Goal: Transaction & Acquisition: Book appointment/travel/reservation

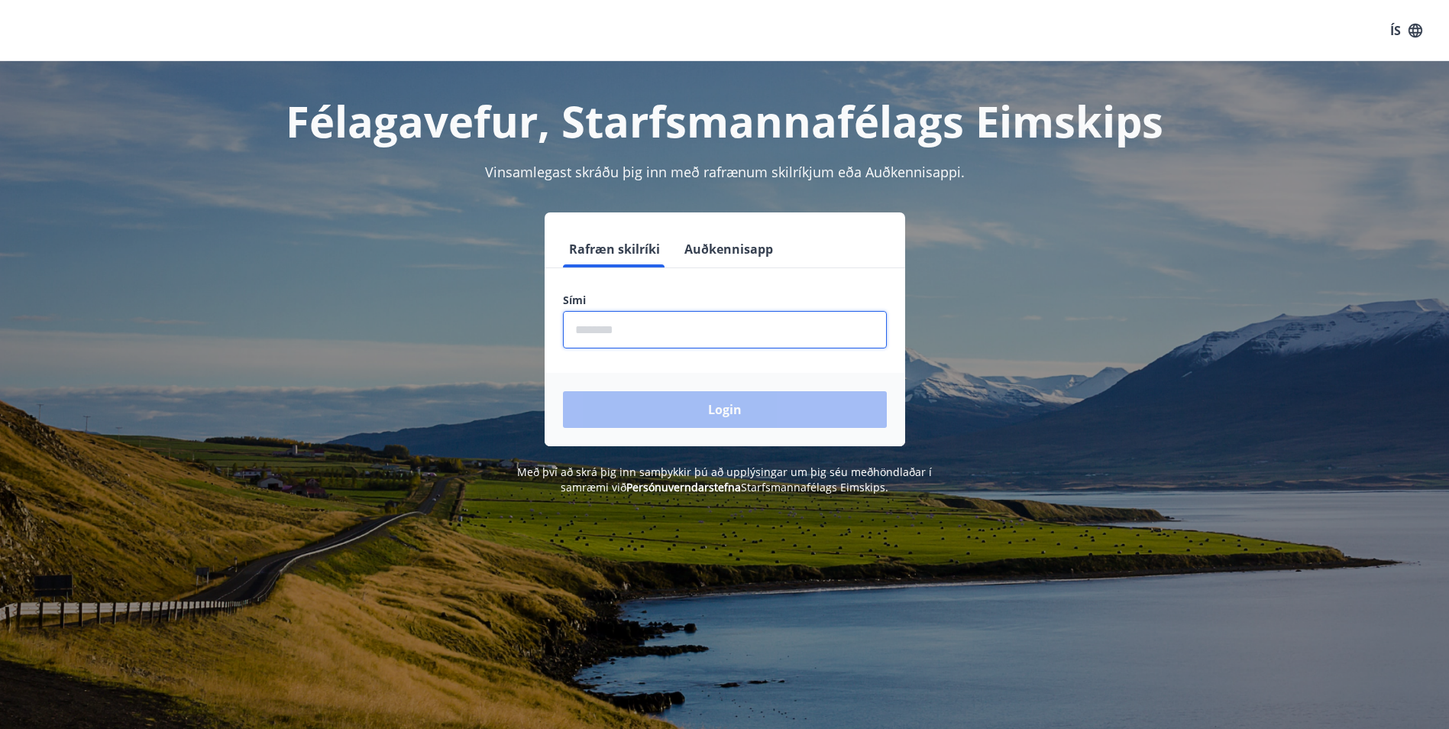
click at [647, 335] on input "phone" at bounding box center [725, 329] width 324 height 37
type input "********"
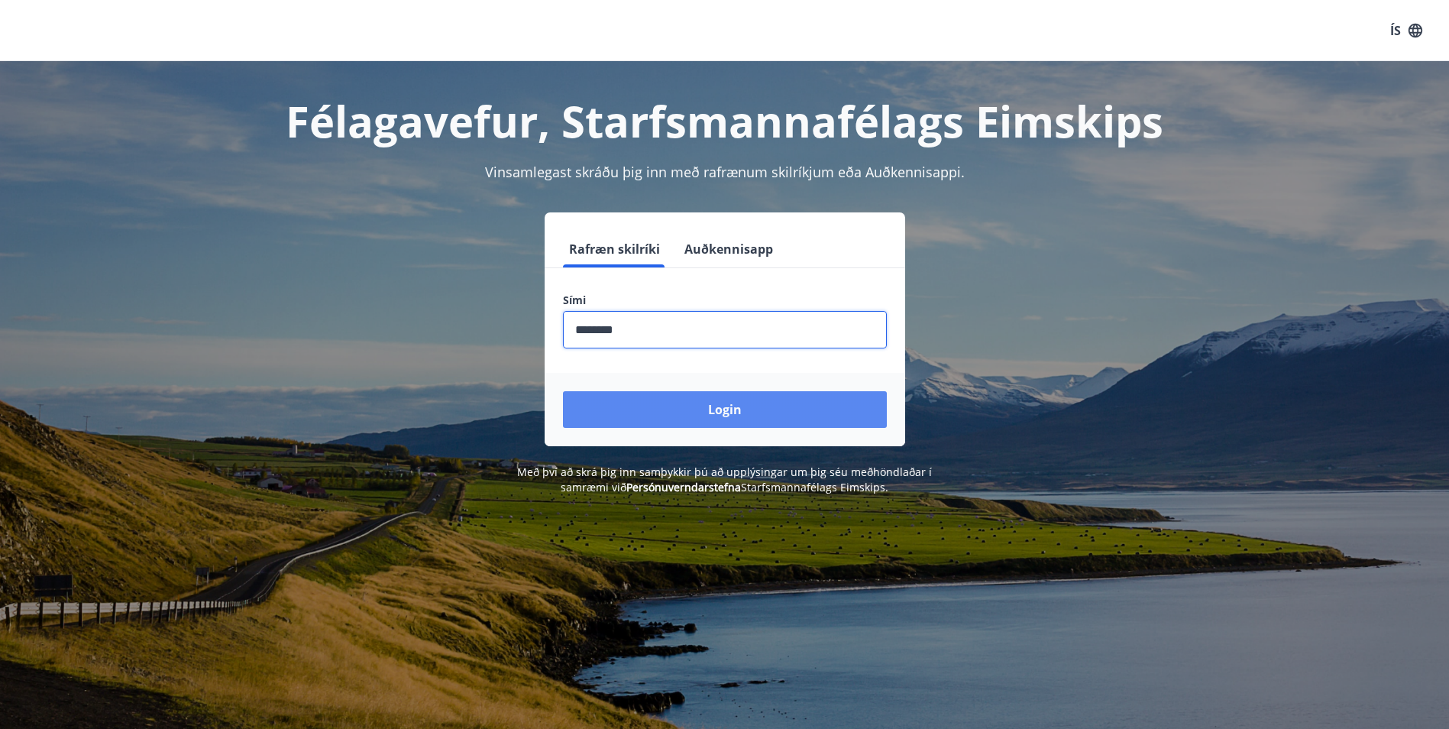
click at [655, 412] on button "Login" at bounding box center [725, 409] width 324 height 37
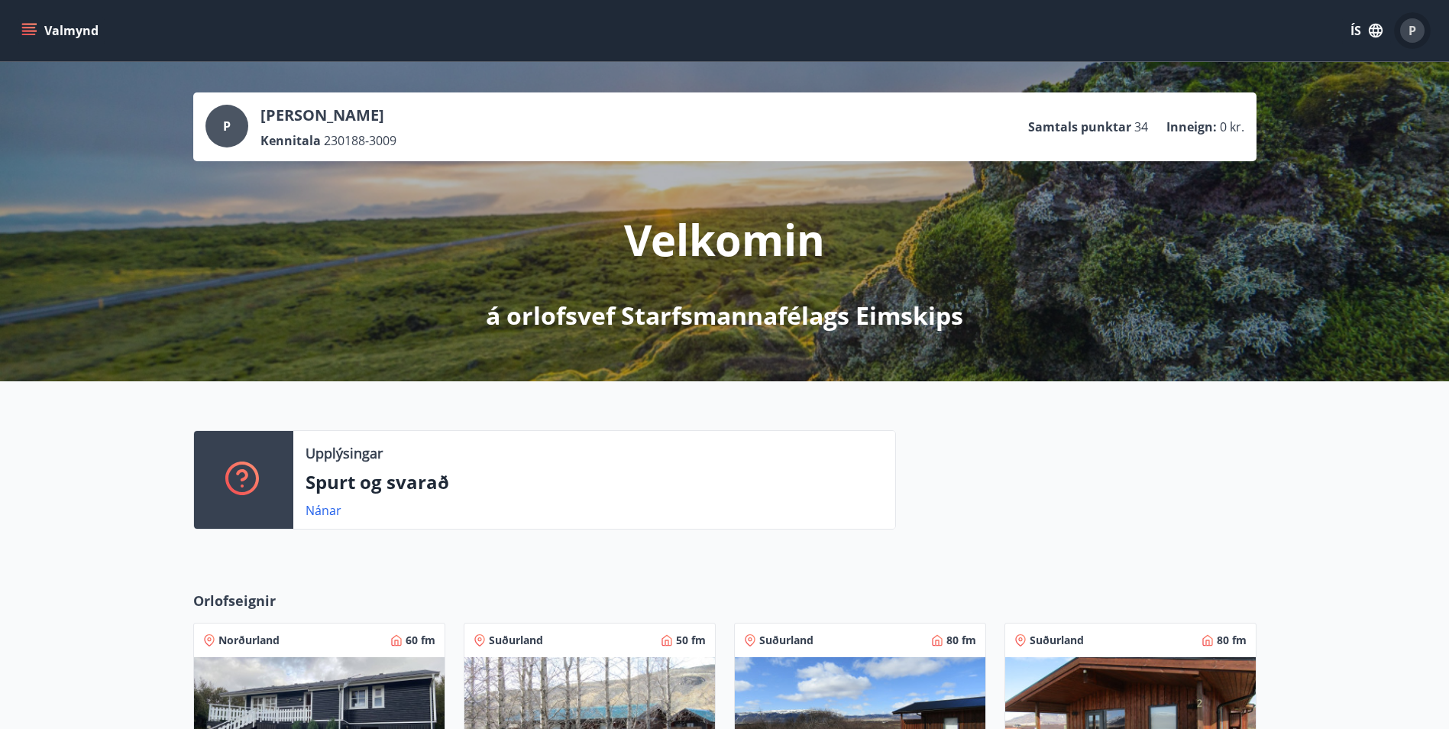
click at [1407, 29] on div "P" at bounding box center [1412, 30] width 24 height 24
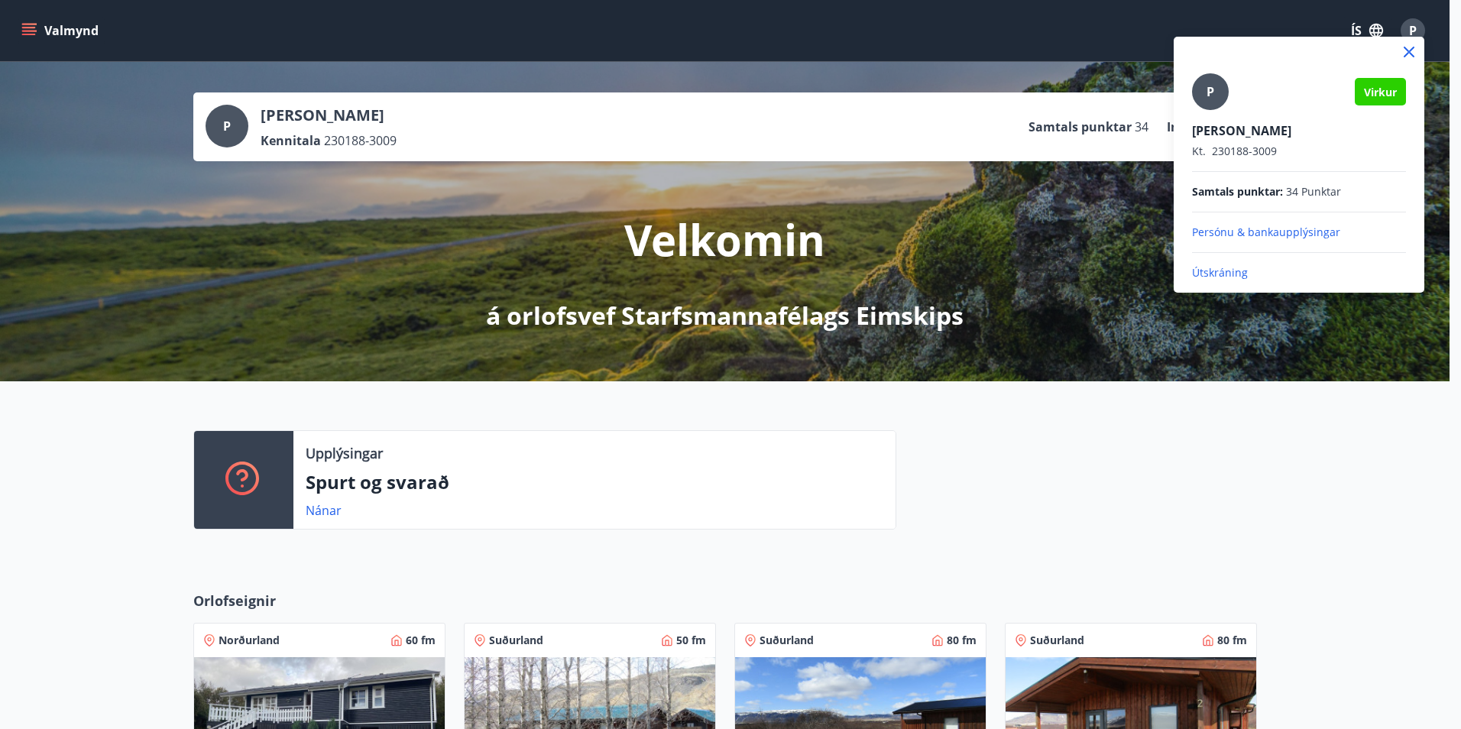
click at [1407, 29] on div at bounding box center [730, 364] width 1461 height 729
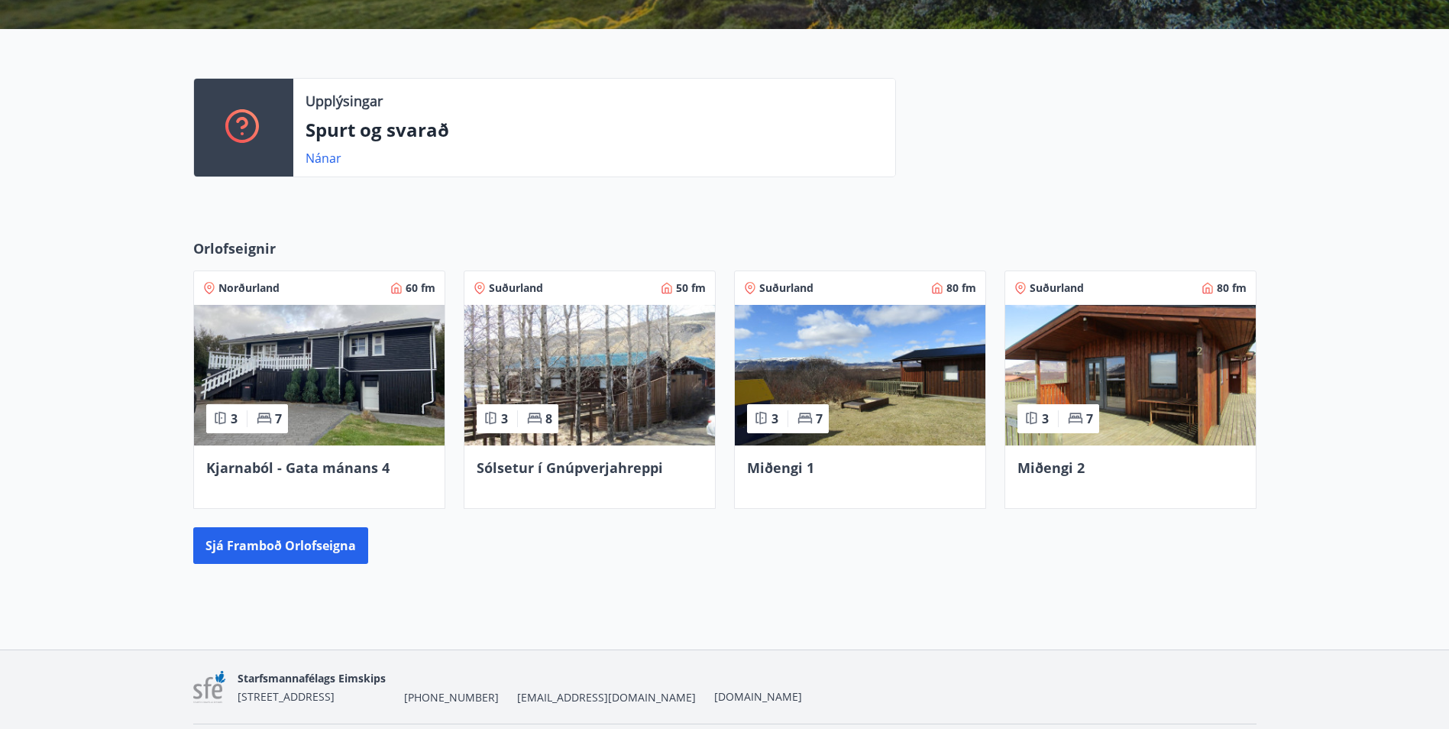
scroll to position [401, 0]
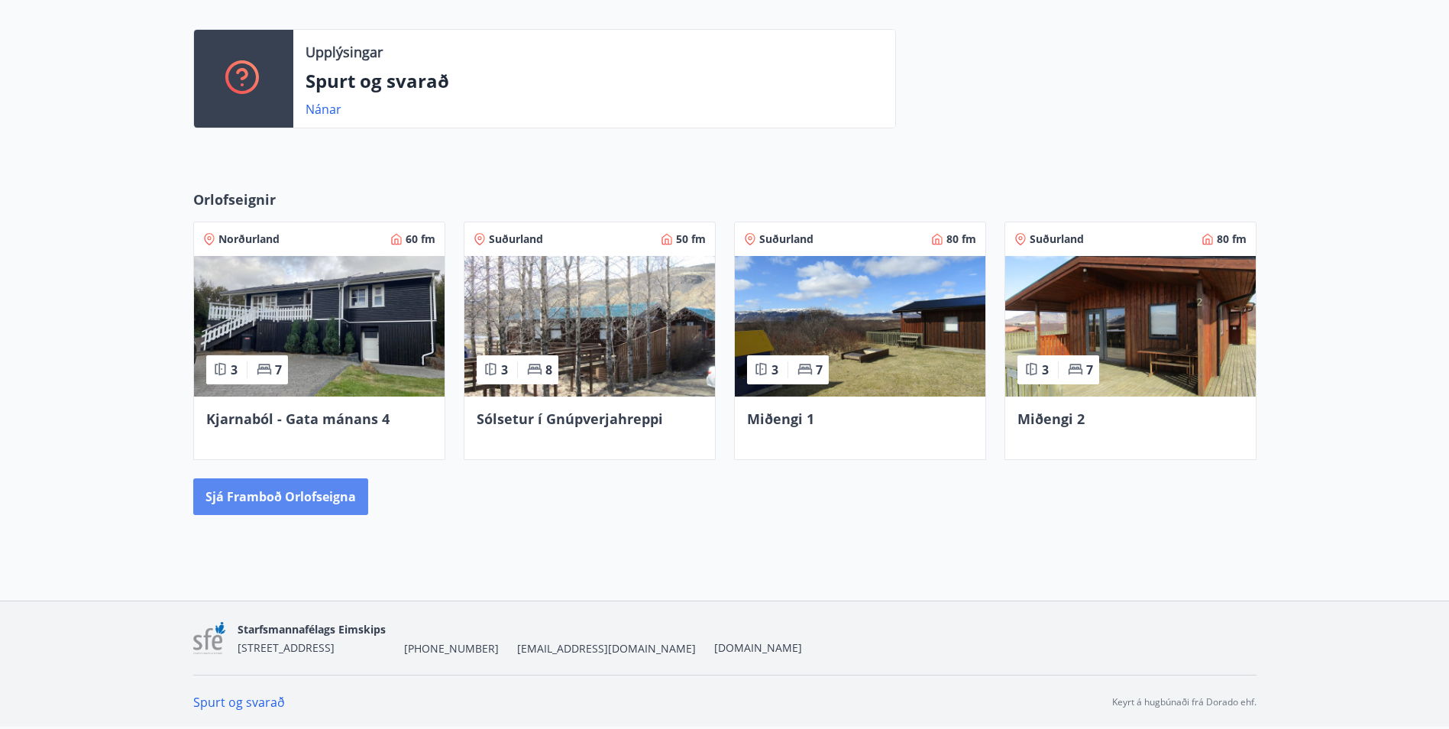
click at [318, 506] on button "Sjá framboð orlofseigna" at bounding box center [280, 496] width 175 height 37
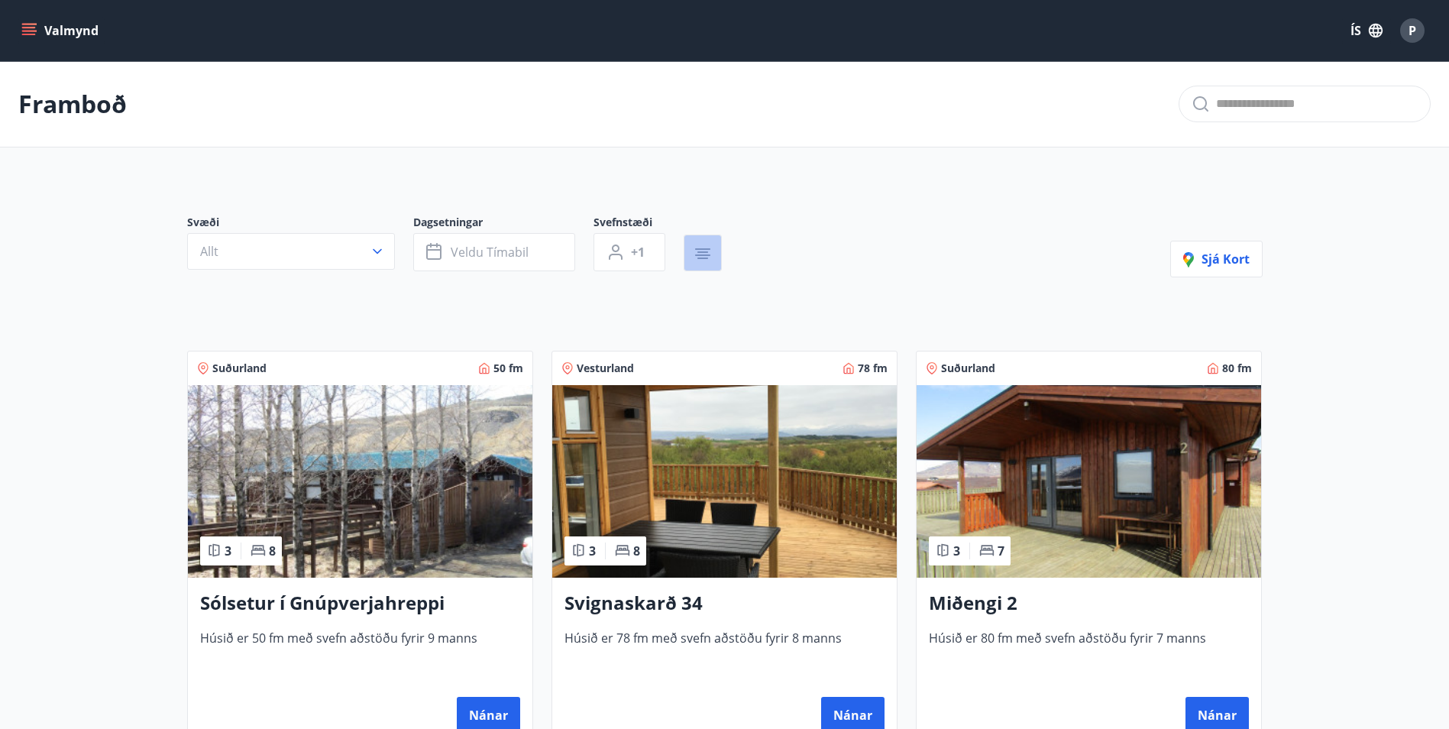
click at [691, 259] on button "button" at bounding box center [703, 253] width 38 height 37
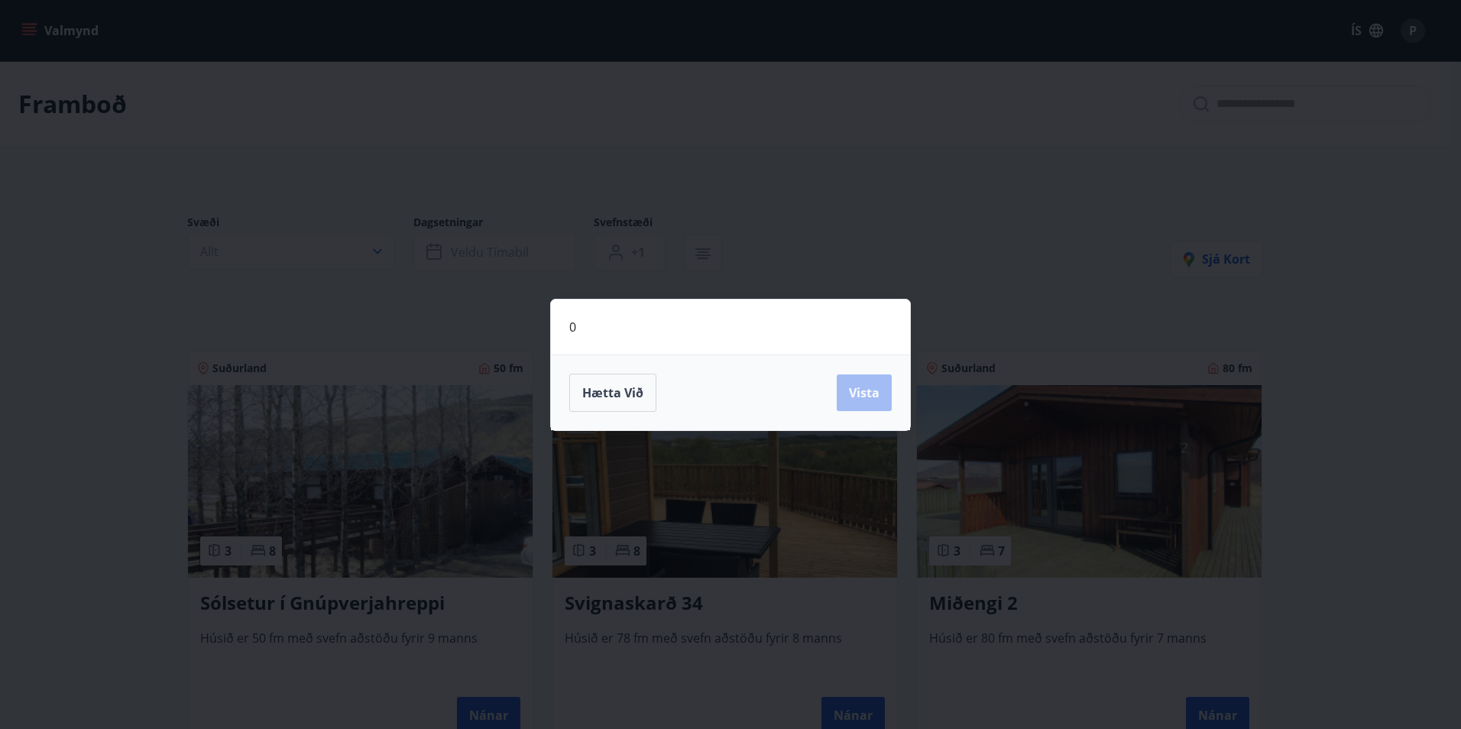
drag, startPoint x: 875, startPoint y: 396, endPoint x: 948, endPoint y: 284, distance: 133.7
click at [874, 396] on div "Hætta við Vista" at bounding box center [730, 393] width 322 height 38
click at [959, 205] on div "0 Hætta við Vista" at bounding box center [730, 364] width 1461 height 729
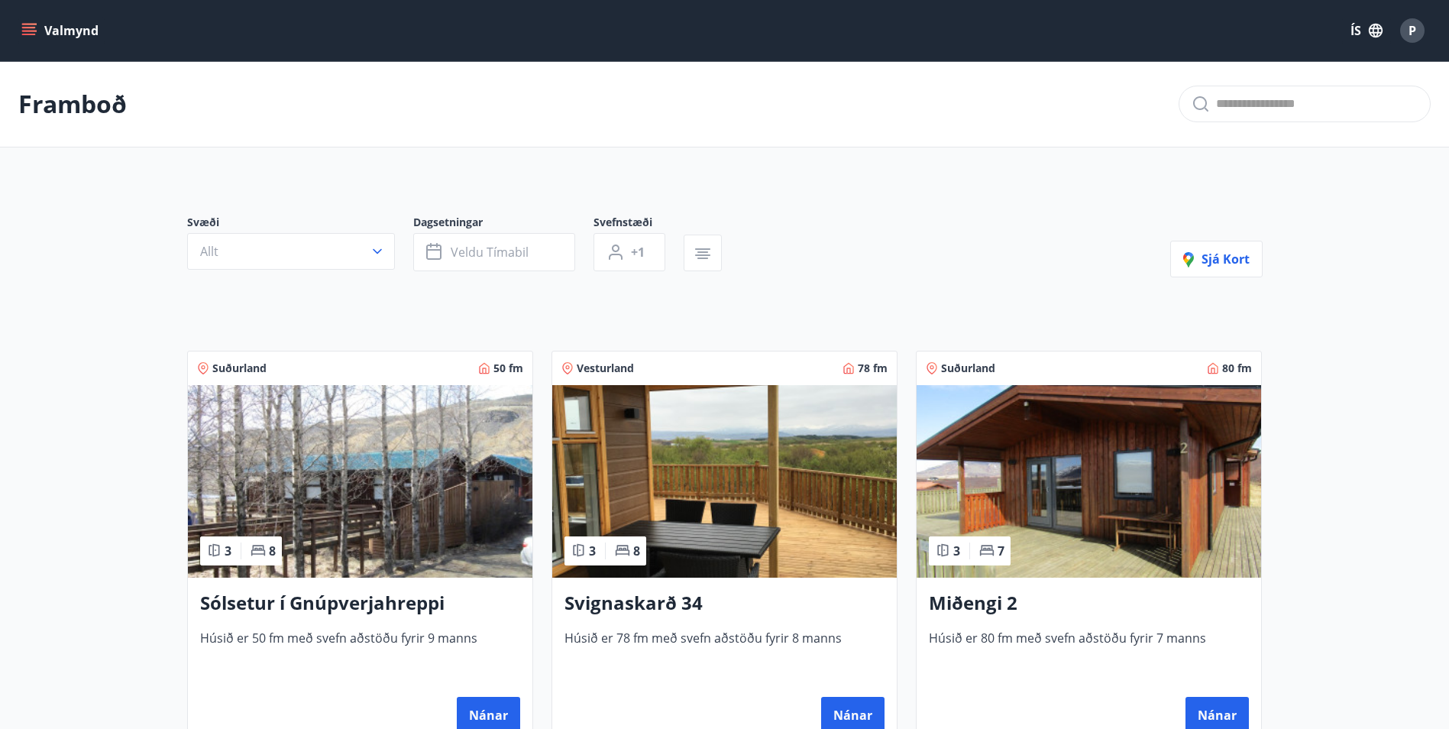
click at [1272, 112] on input "text" at bounding box center [1317, 104] width 202 height 24
type input "**********"
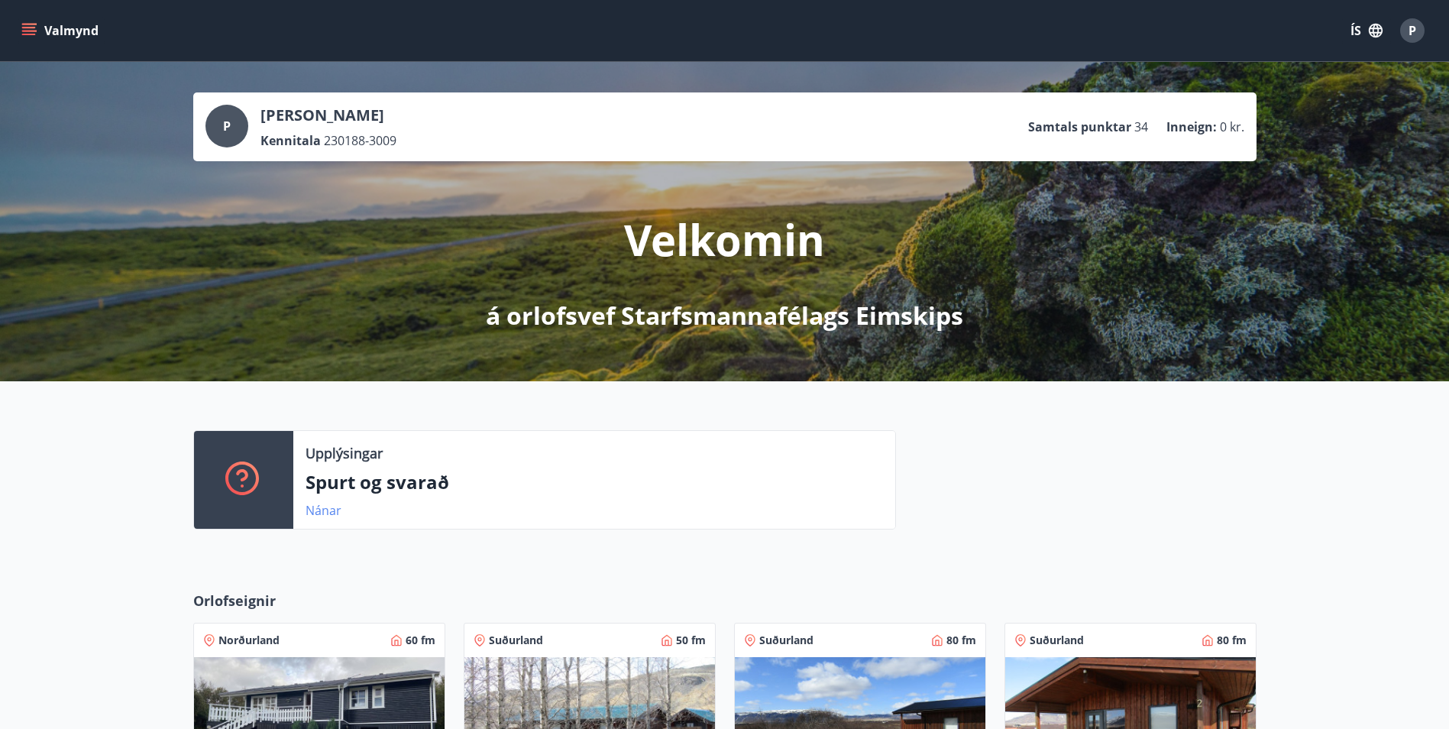
click at [326, 508] on link "Nánar" at bounding box center [324, 510] width 36 height 17
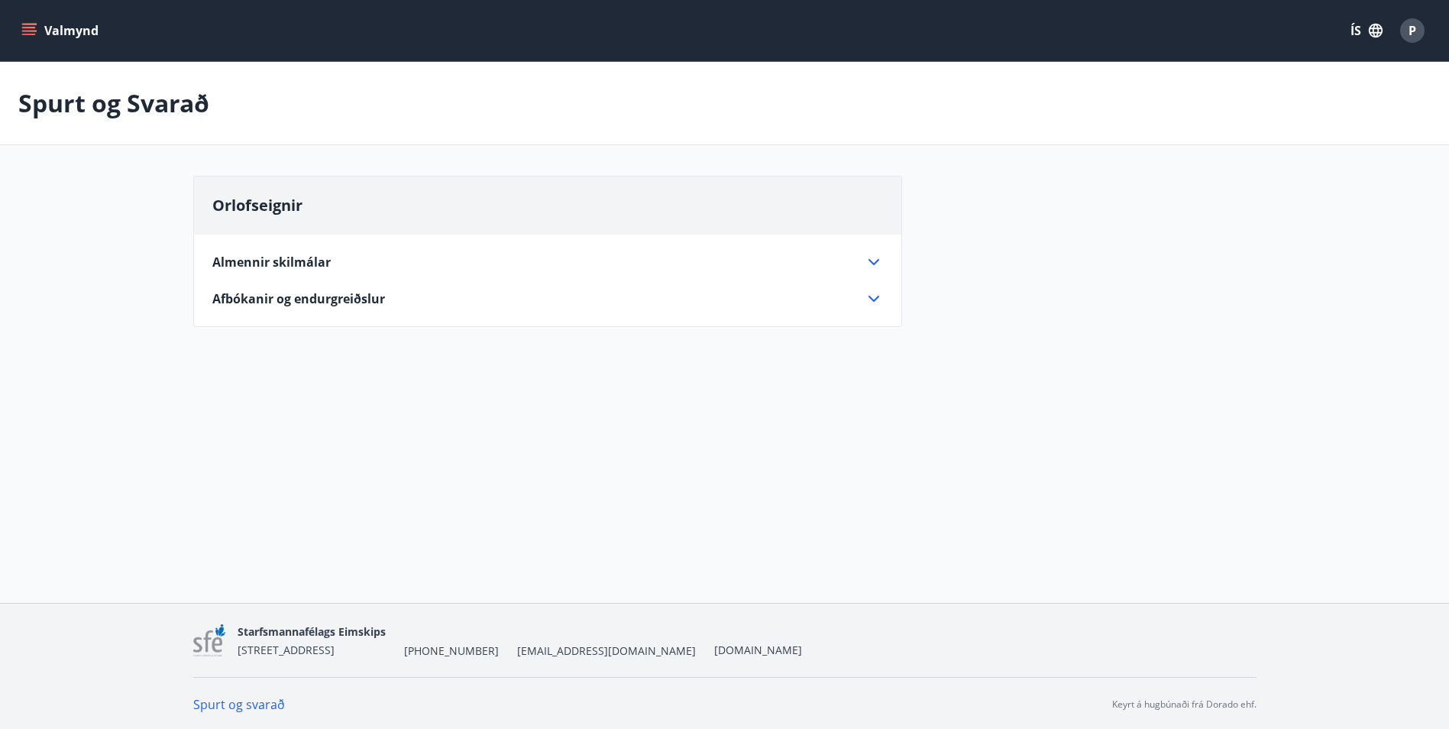
click at [296, 301] on span "Afbókanir og endurgreiðslur" at bounding box center [298, 298] width 173 height 17
click at [302, 318] on p "Ef til forfalla kemur verður einungis endurgreitt 75% af leiguverði í formi inn…" at bounding box center [547, 331] width 671 height 34
click at [258, 201] on span "Orlofseignir" at bounding box center [257, 205] width 90 height 21
click at [26, 37] on icon "menu" at bounding box center [28, 30] width 15 height 15
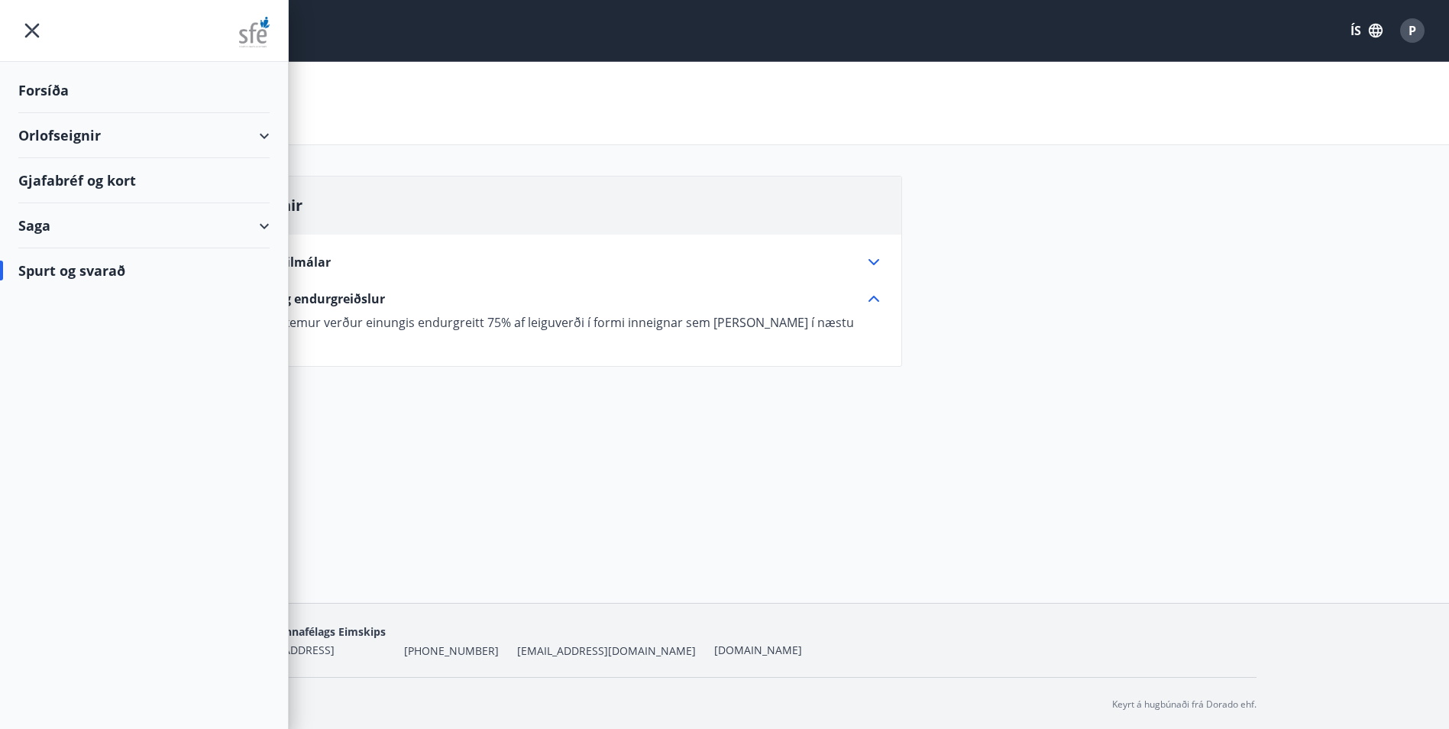
click at [53, 86] on div "Forsíða" at bounding box center [143, 90] width 251 height 45
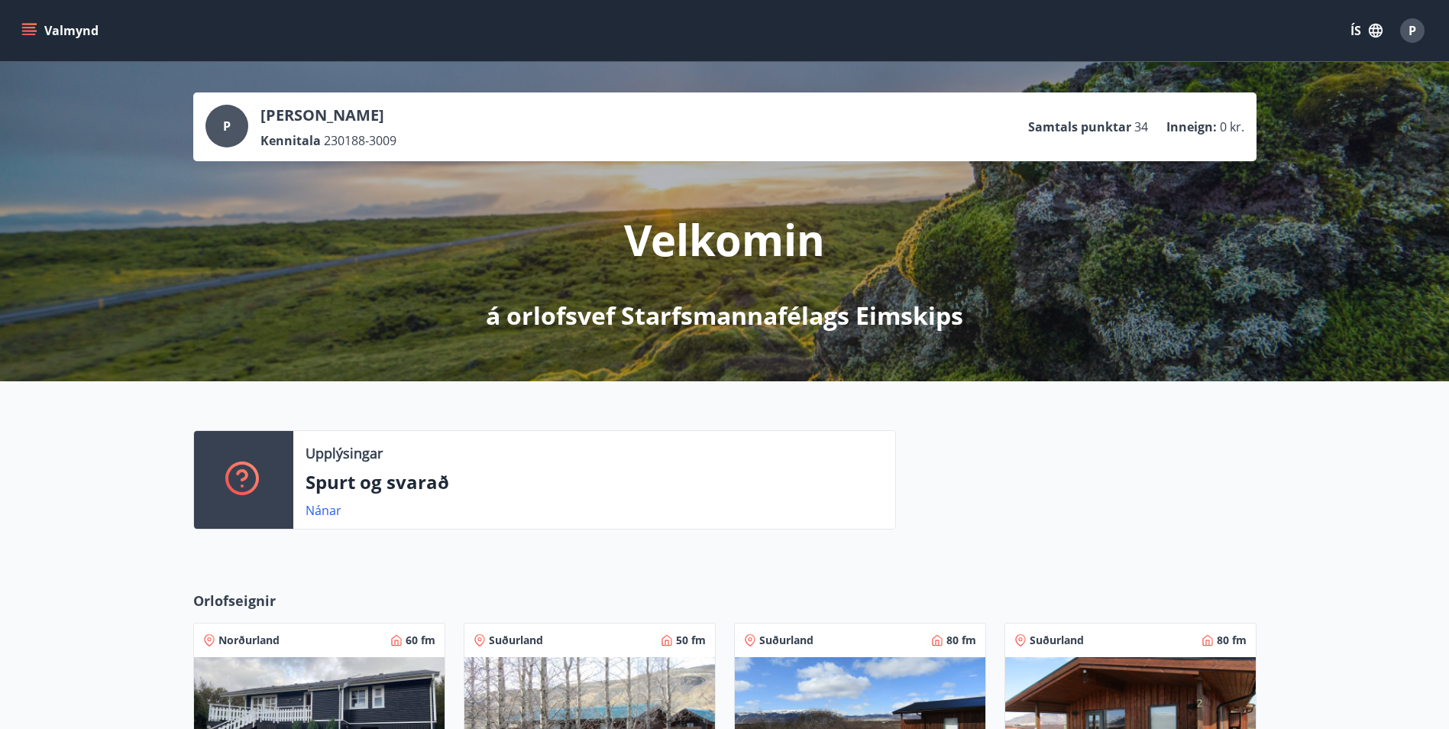
click at [1071, 58] on div "Valmynd ÍS P" at bounding box center [724, 30] width 1449 height 61
click at [1071, 43] on div "Valmynd ÍS P" at bounding box center [724, 30] width 1412 height 37
click at [704, 131] on div "P [PERSON_NAME] Kennitala 230188-3009 Samtals punktar 34 Inneign : 0 kr." at bounding box center [724, 127] width 1039 height 44
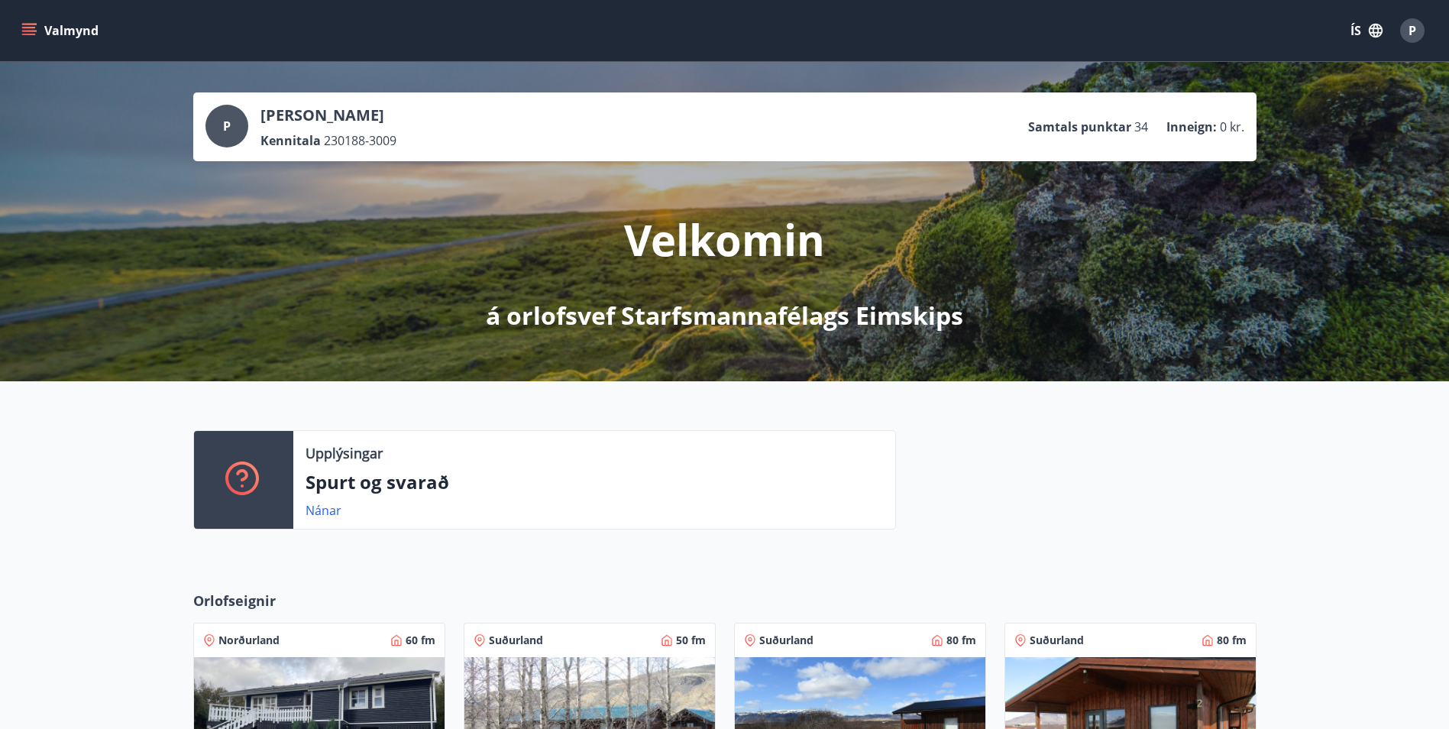
click at [709, 225] on p "Velkomin" at bounding box center [724, 239] width 201 height 58
click at [1217, 253] on div "P [PERSON_NAME] Kennitala 230188-3009 Samtals punktar 34 Inneign : 0 kr. Velkom…" at bounding box center [724, 221] width 1449 height 319
click at [532, 550] on div "Upplýsingar Spurt og svarað Nánar" at bounding box center [724, 473] width 1449 height 185
